Goal: Ask a question

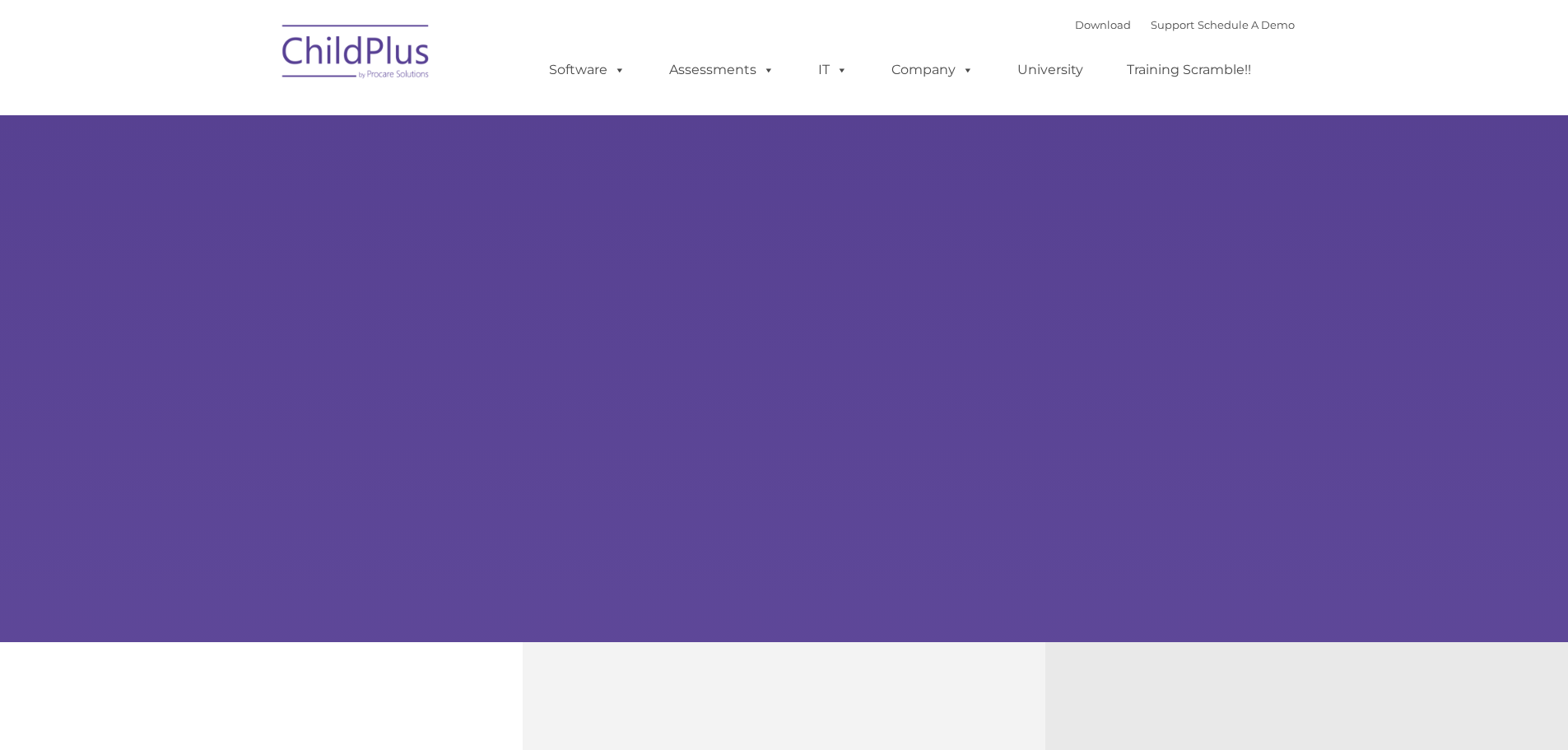
select select "MEDIUM"
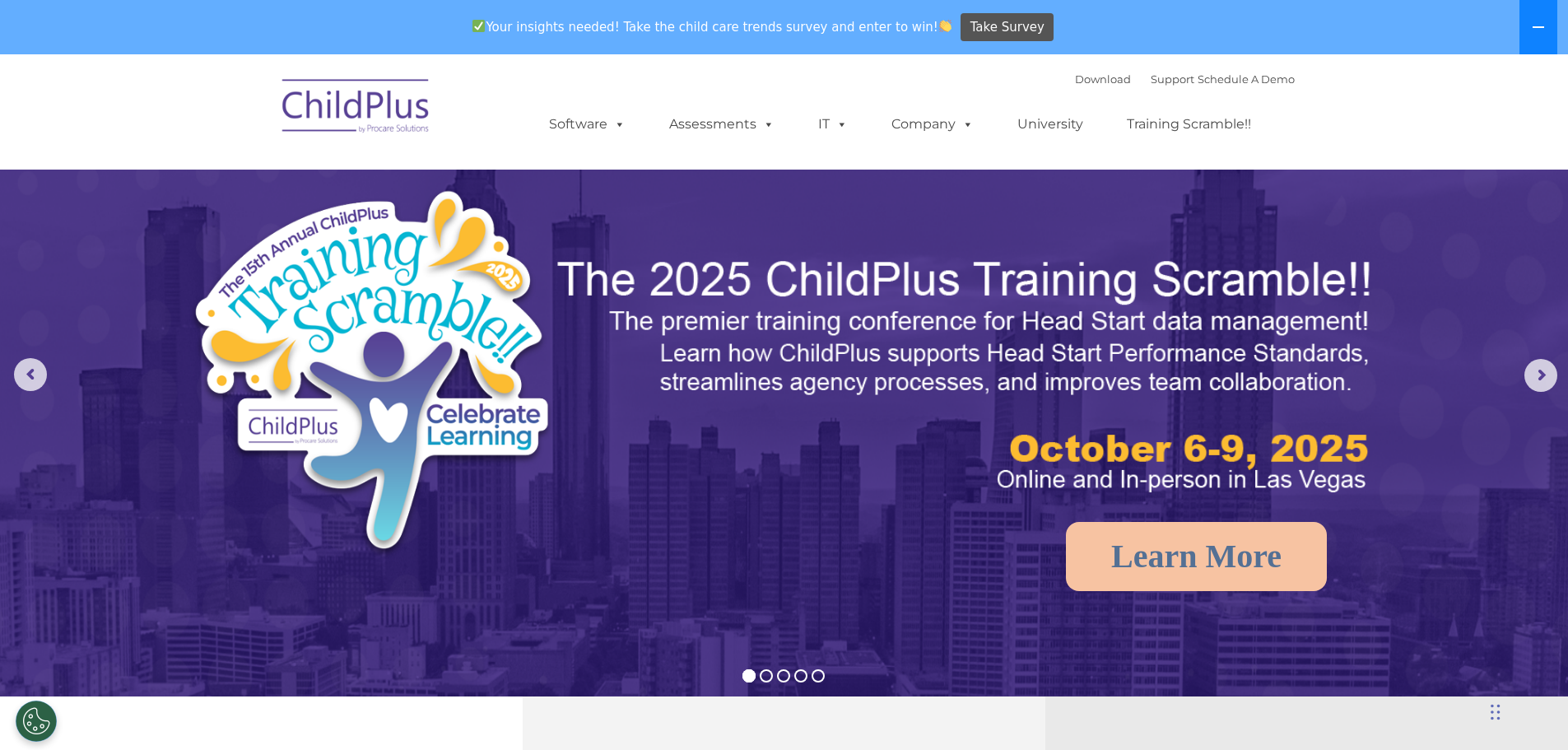
click at [1534, 10] on button at bounding box center [1539, 27] width 38 height 54
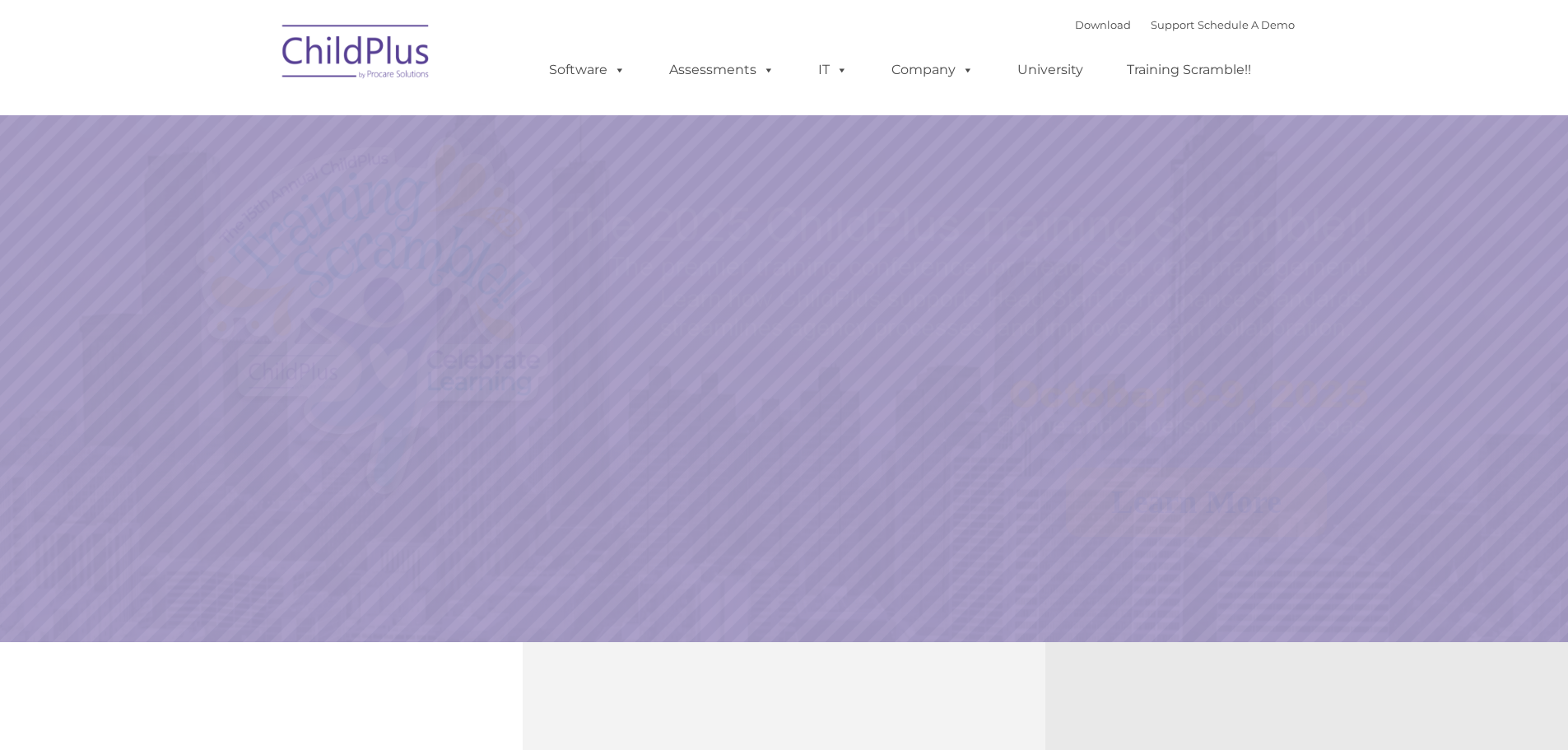
select select "MEDIUM"
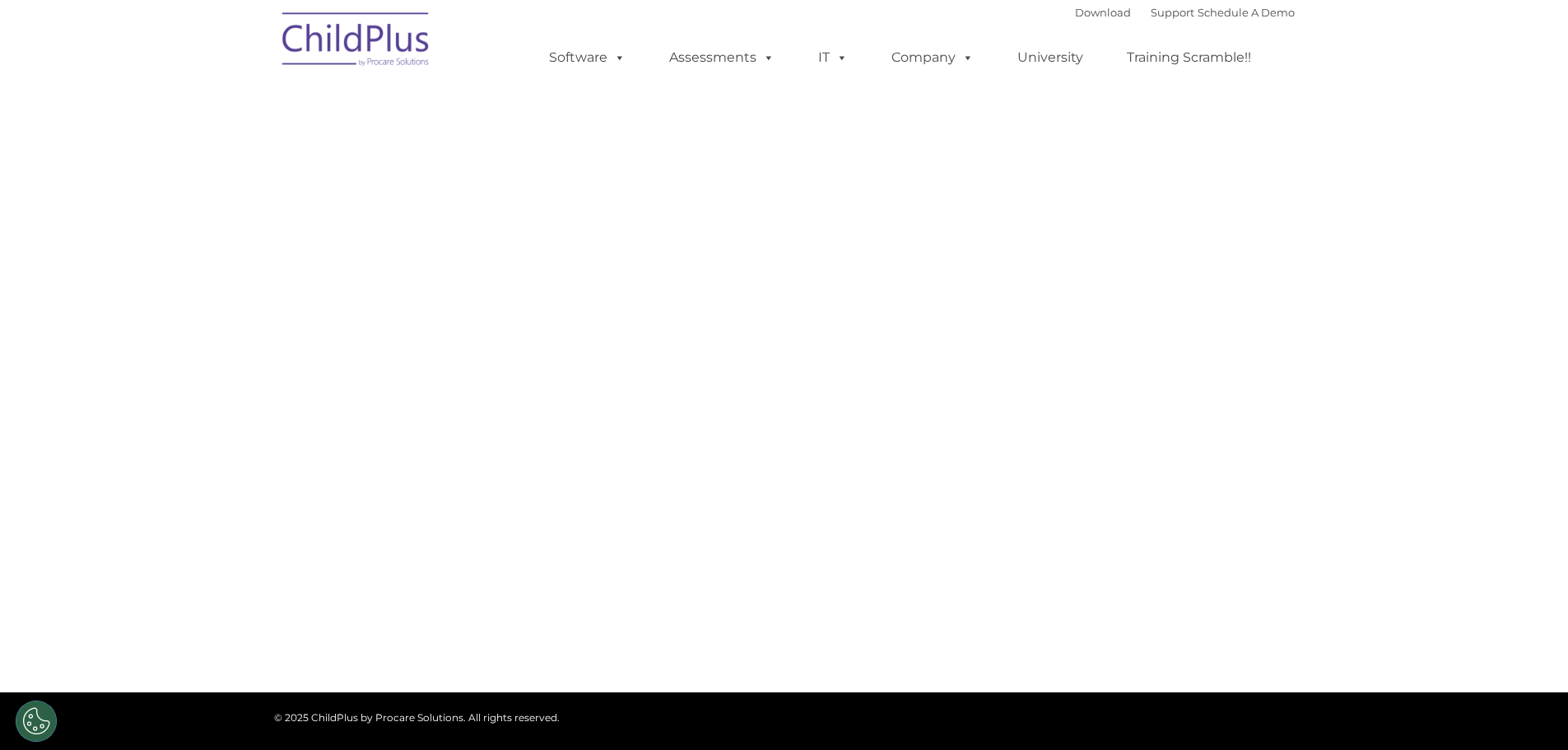
select select "MEDIUM"
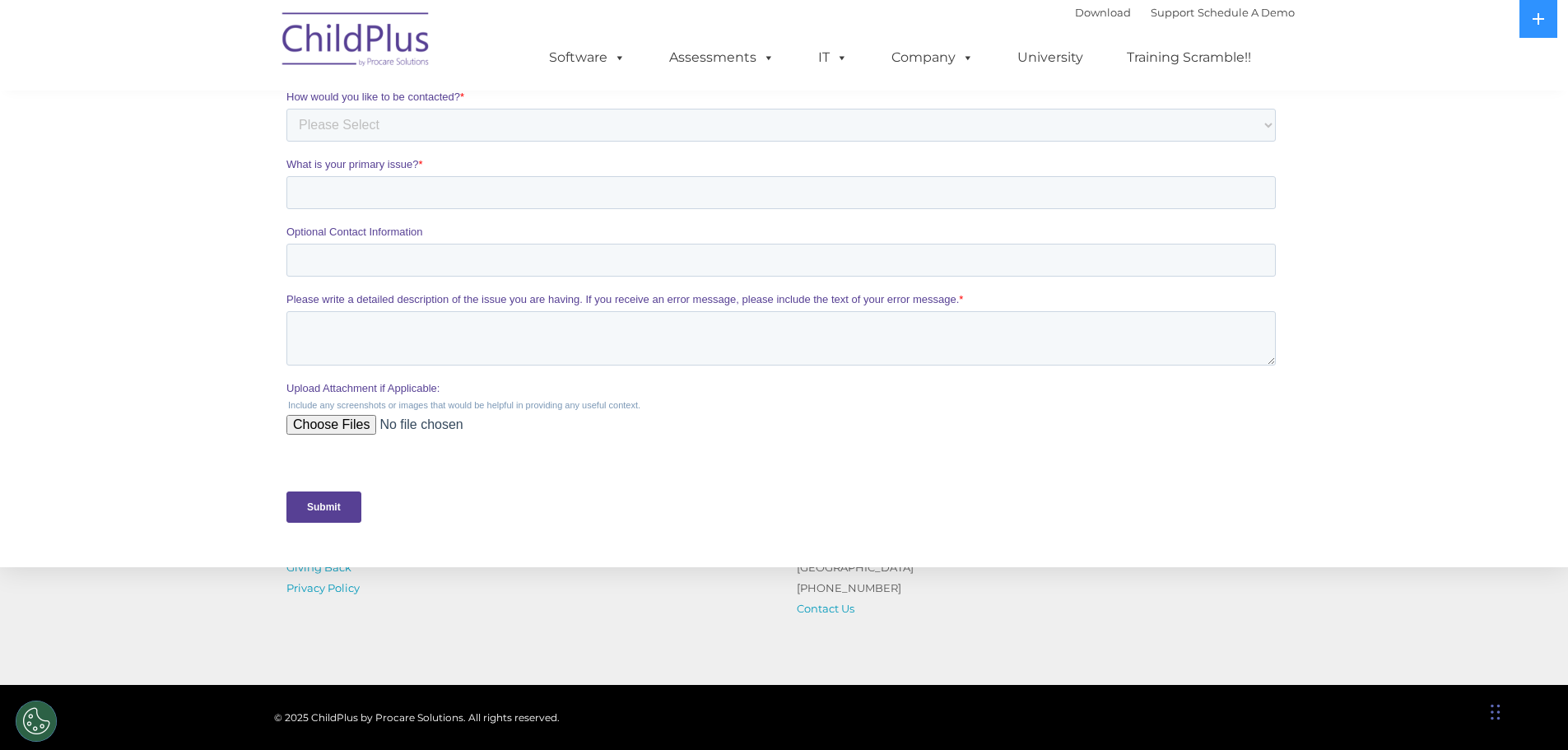
scroll to position [687, 0]
